Goal: Information Seeking & Learning: Check status

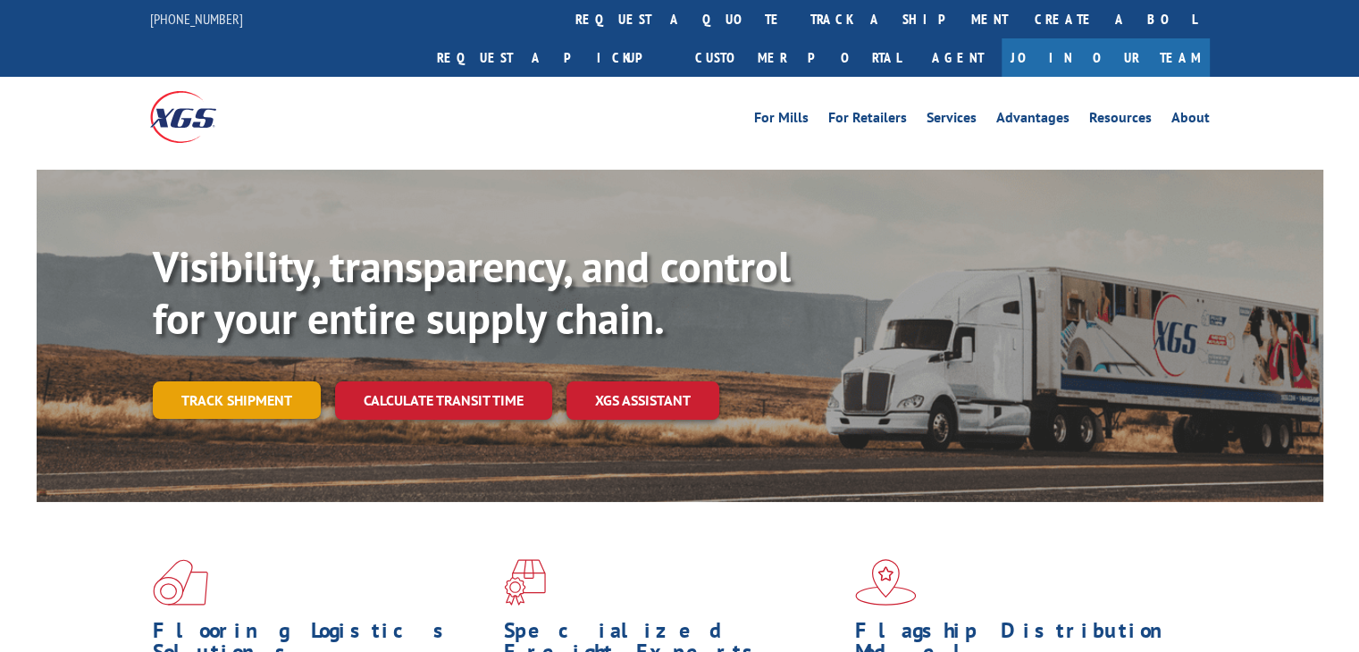
click at [279, 382] on link "Track shipment" at bounding box center [237, 401] width 168 height 38
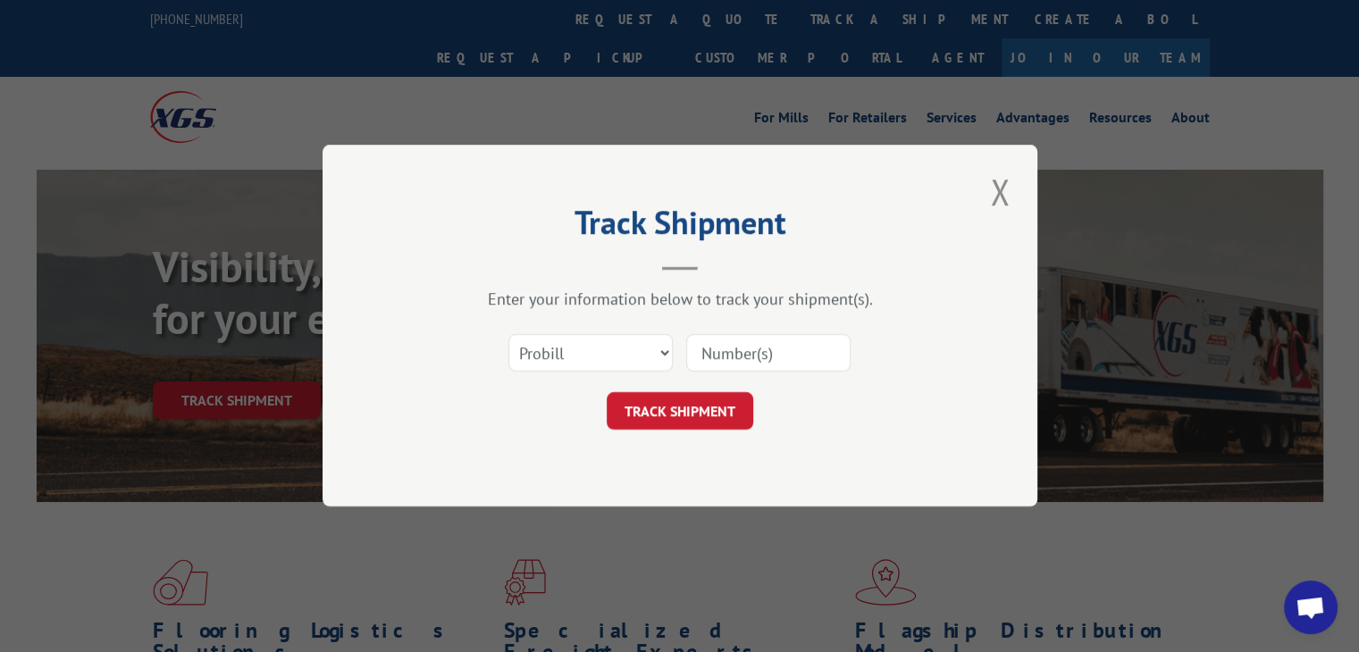
click at [747, 354] on input at bounding box center [768, 354] width 164 height 38
type input "2815455"
click at [679, 416] on button "TRACK SHIPMENT" at bounding box center [680, 412] width 147 height 38
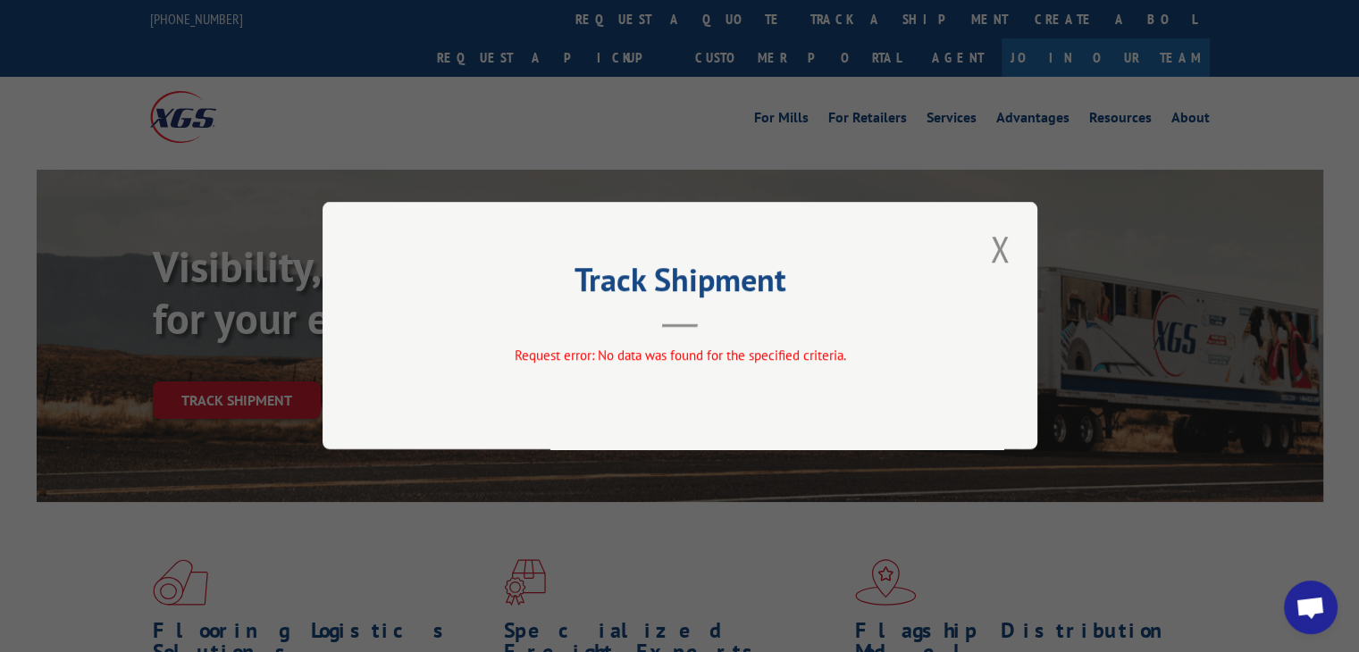
click at [1002, 257] on button "Close modal" at bounding box center [1000, 248] width 30 height 49
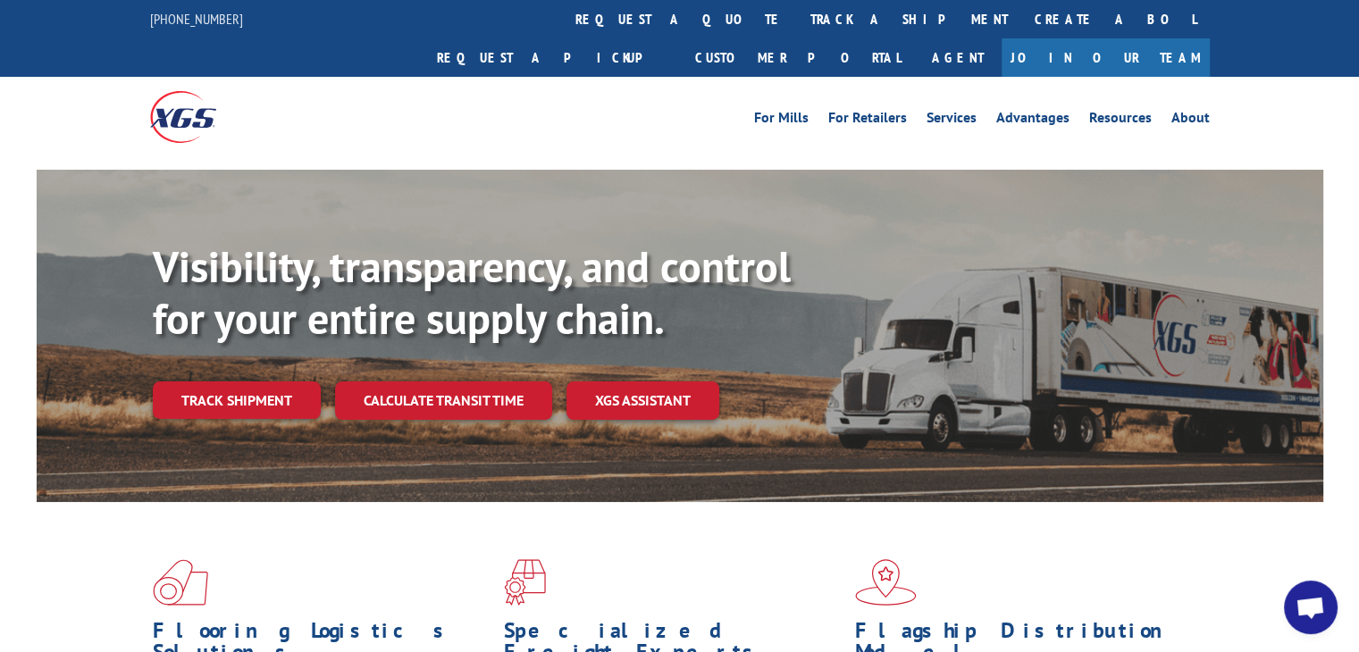
click at [218, 382] on link "Track shipment" at bounding box center [237, 401] width 168 height 38
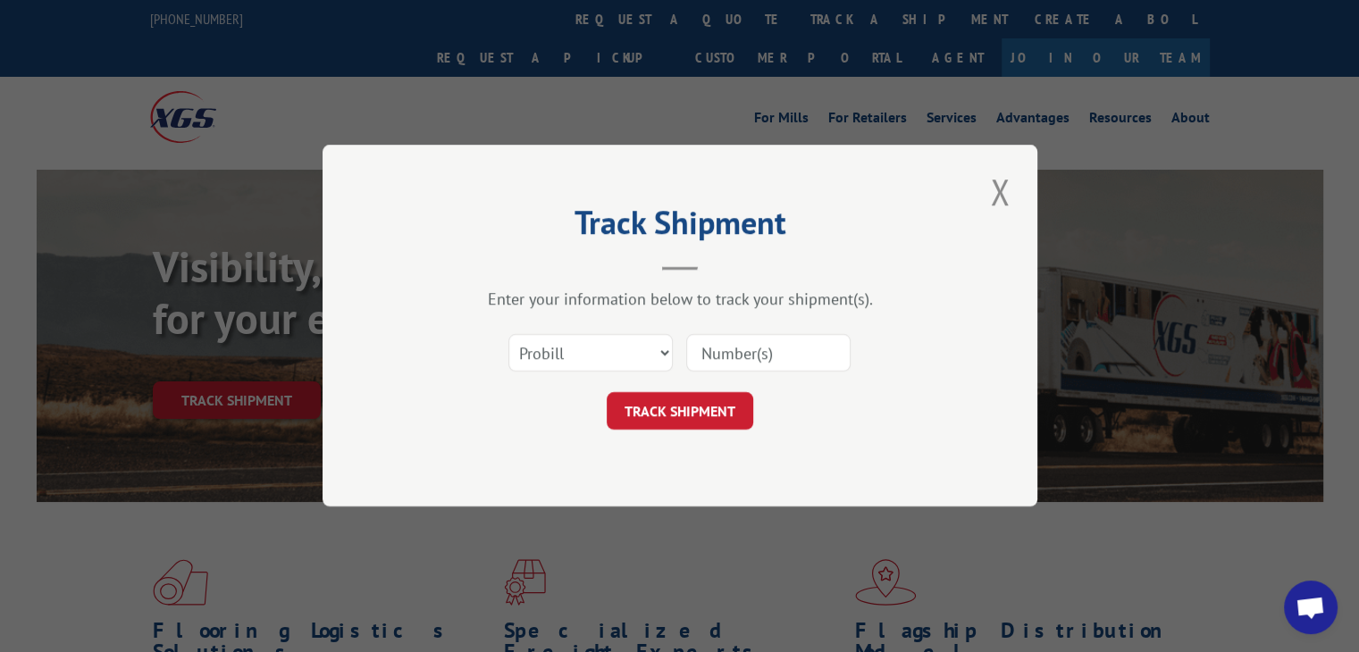
click at [673, 349] on div "Select category... Probill BOL PO" at bounding box center [680, 353] width 536 height 59
click at [668, 351] on select "Select category... Probill BOL PO" at bounding box center [590, 354] width 164 height 38
select select "po"
click at [508, 335] on select "Select category... Probill BOL PO" at bounding box center [590, 354] width 164 height 38
click at [740, 348] on input at bounding box center [768, 354] width 164 height 38
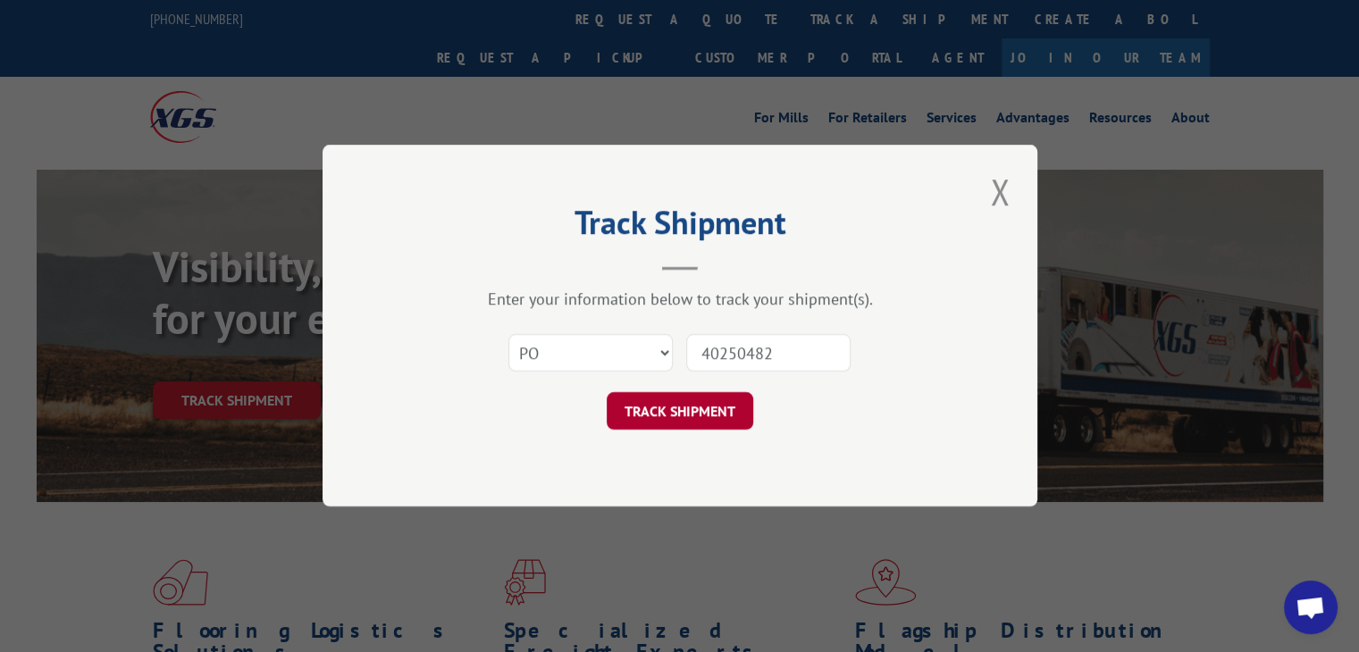
type input "40250482"
click at [716, 404] on button "TRACK SHIPMENT" at bounding box center [680, 412] width 147 height 38
